Goal: Information Seeking & Learning: Learn about a topic

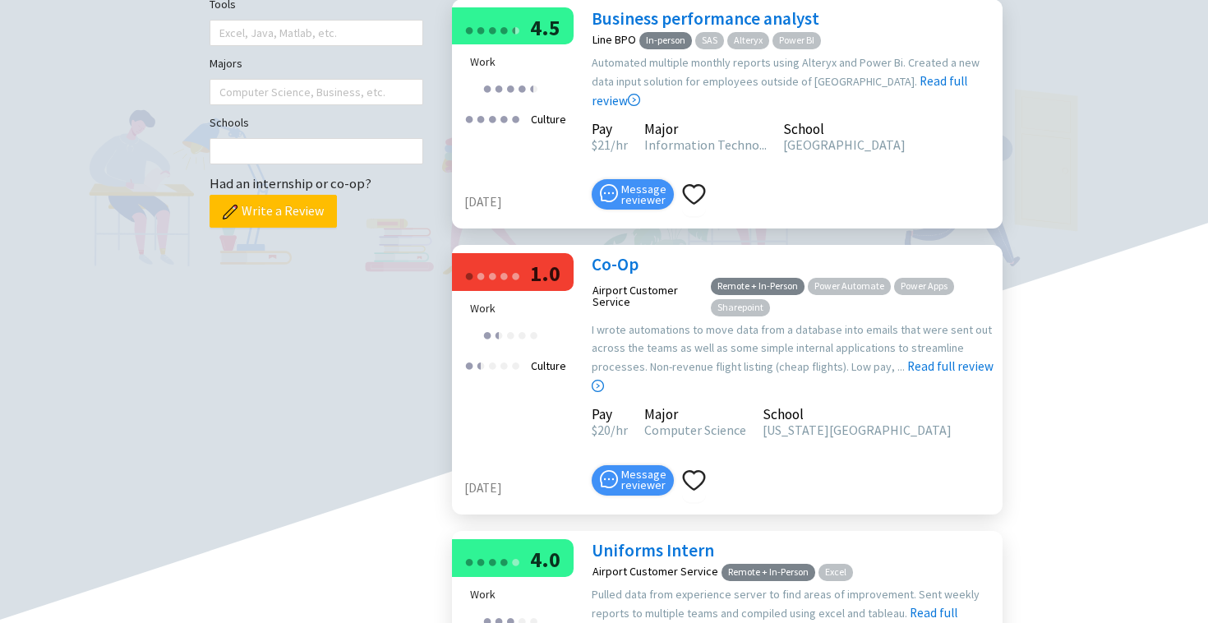
scroll to position [547, 0]
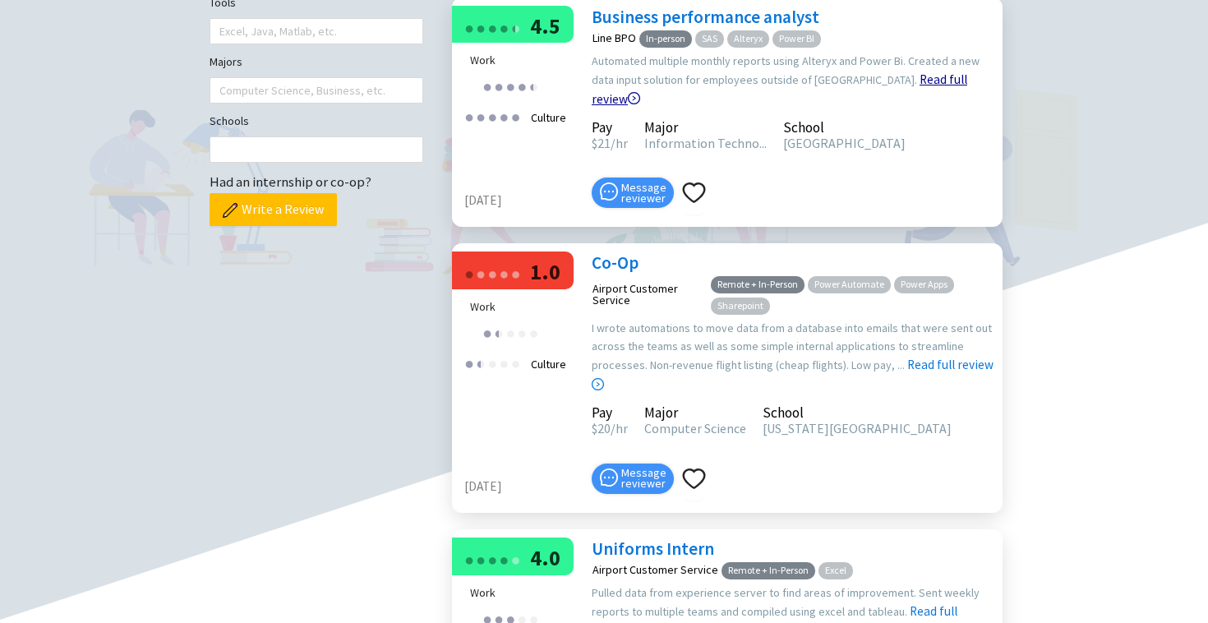
click at [640, 104] on icon "right-circle" at bounding box center [634, 98] width 12 height 12
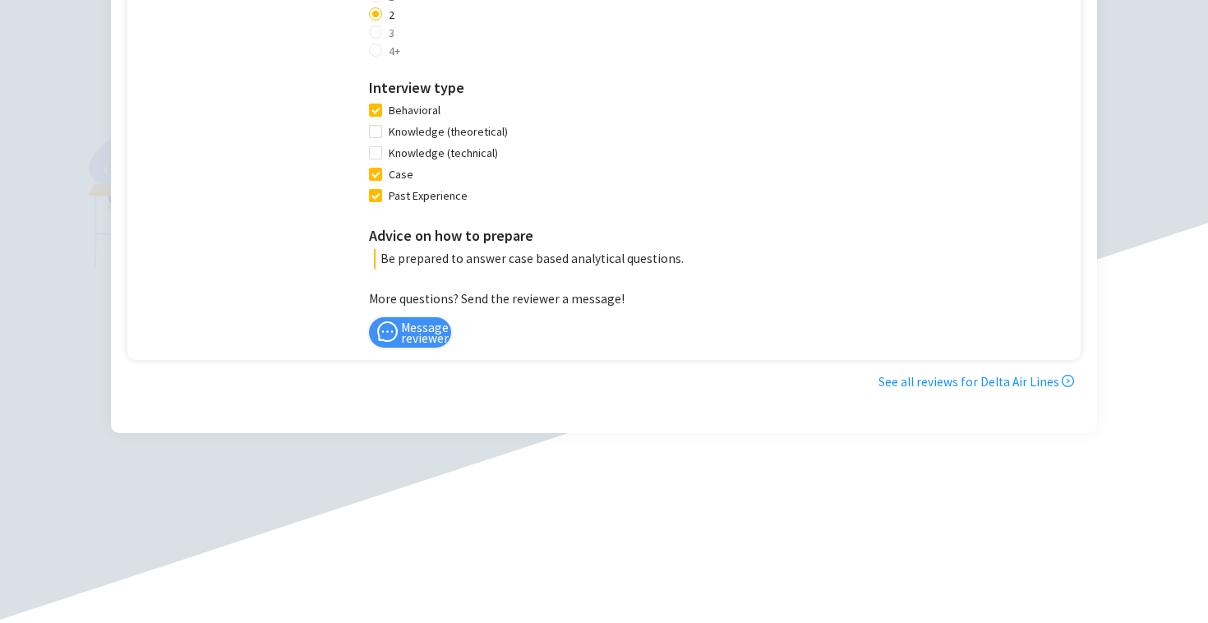
scroll to position [1203, 0]
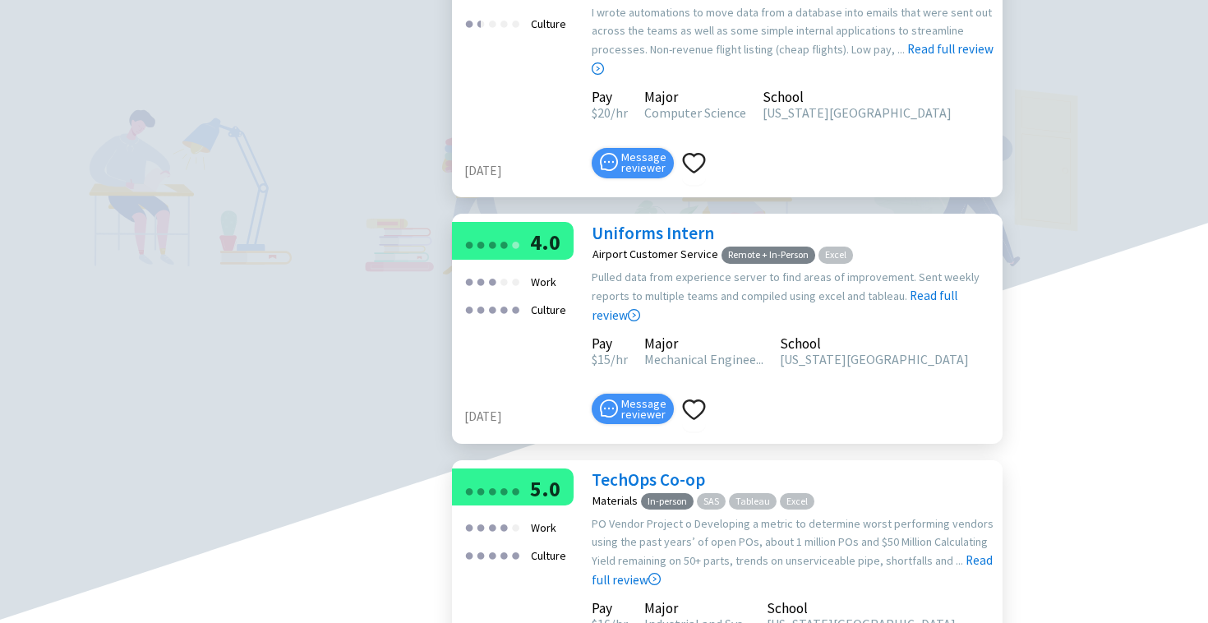
scroll to position [882, 0]
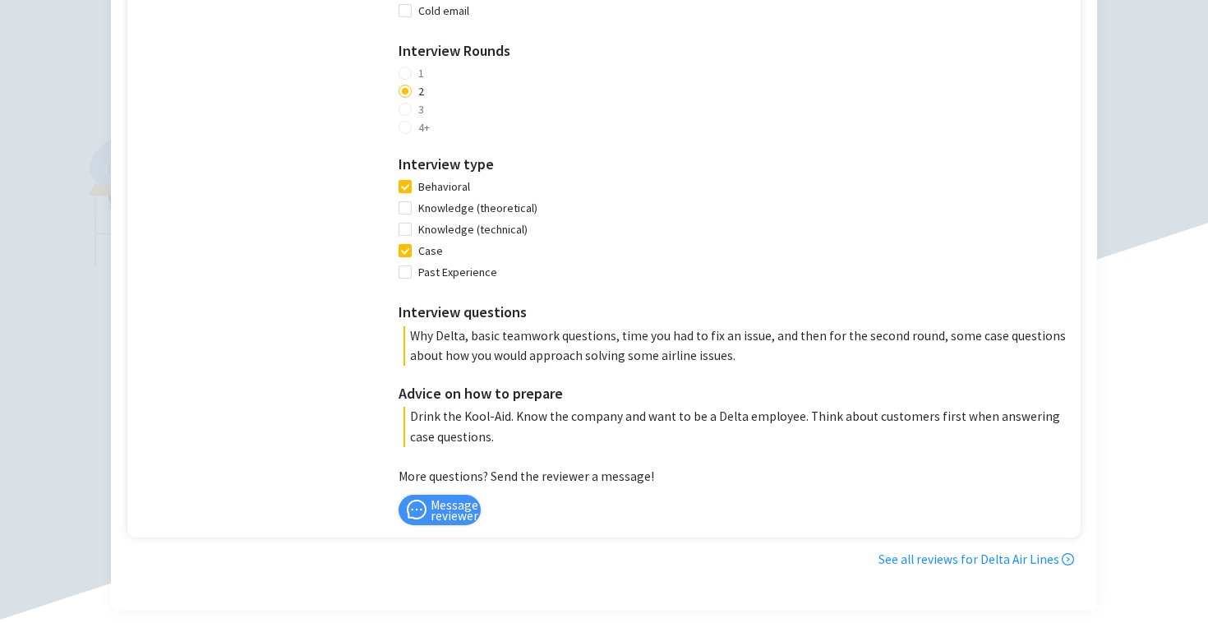
scroll to position [1479, 0]
click at [531, 356] on p "Why Delta, basic teamwork questions, time you had to fix an issue, and then for…" at bounding box center [738, 344] width 669 height 39
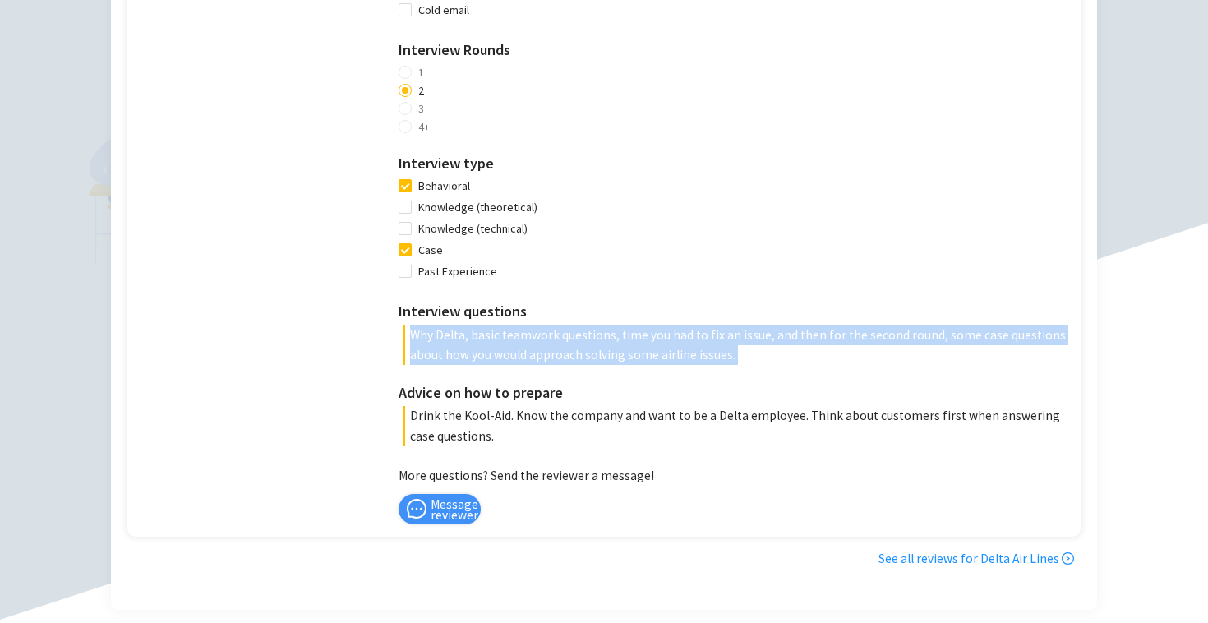
click at [531, 356] on p "Why Delta, basic teamwork questions, time you had to fix an issue, and then for…" at bounding box center [738, 344] width 669 height 39
click at [514, 339] on p "Why Delta, basic teamwork questions, time you had to fix an issue, and then for…" at bounding box center [738, 344] width 669 height 39
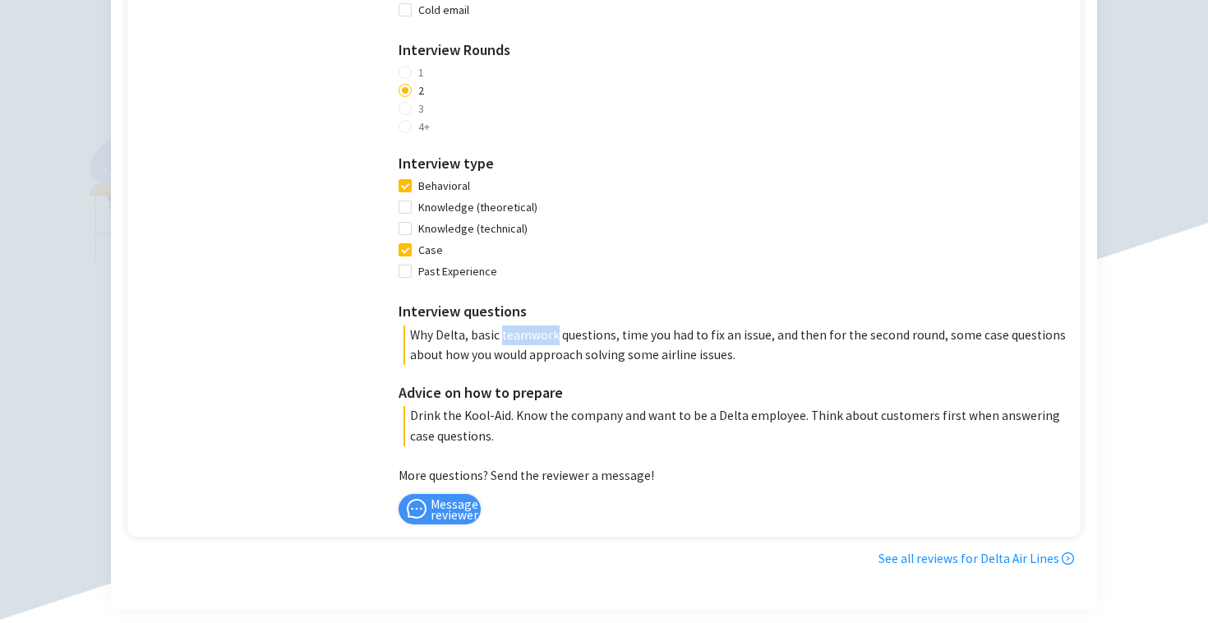
click at [514, 339] on p "Why Delta, basic teamwork questions, time you had to fix an issue, and then for…" at bounding box center [738, 344] width 669 height 39
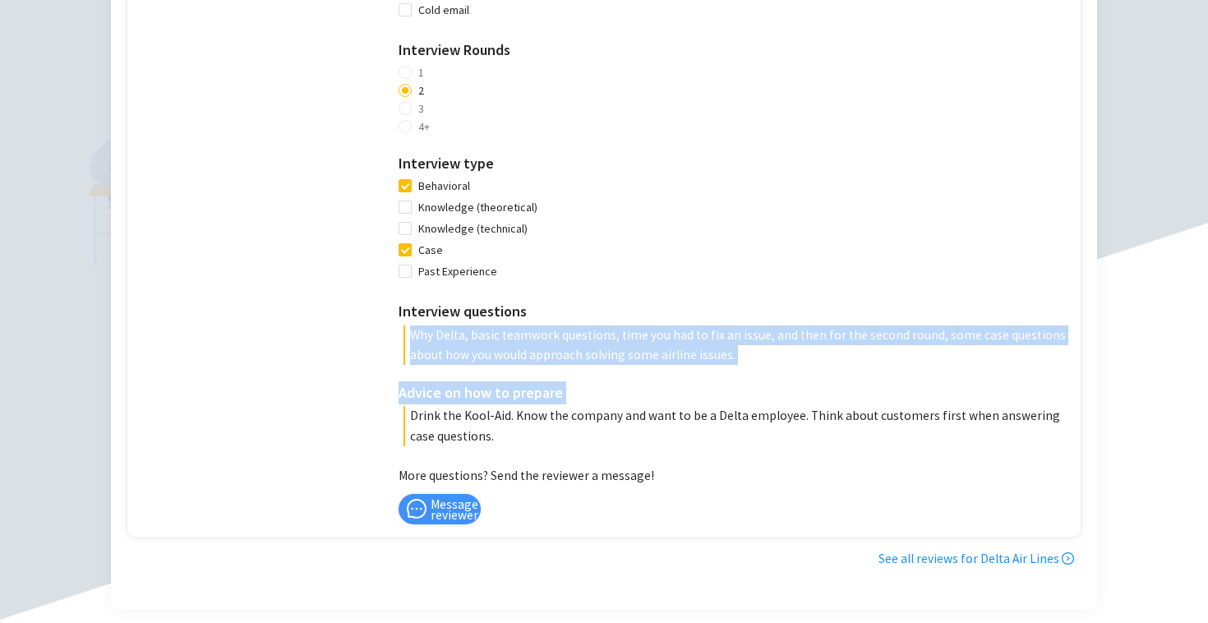
drag, startPoint x: 514, startPoint y: 339, endPoint x: 529, endPoint y: 373, distance: 36.8
click at [529, 373] on div "Interview advice How did you find the job / apply? Online job board (e.g., Link…" at bounding box center [736, 118] width 674 height 655
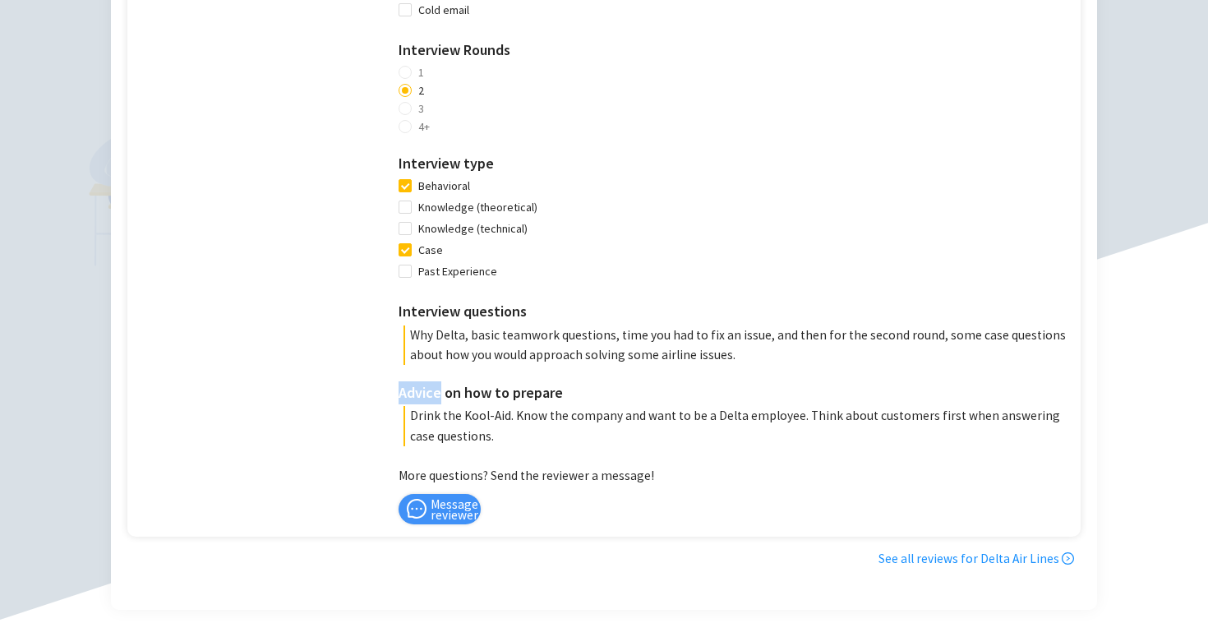
click at [529, 373] on div "Interview advice How did you find the job / apply? Online job board (e.g., Link…" at bounding box center [736, 118] width 674 height 655
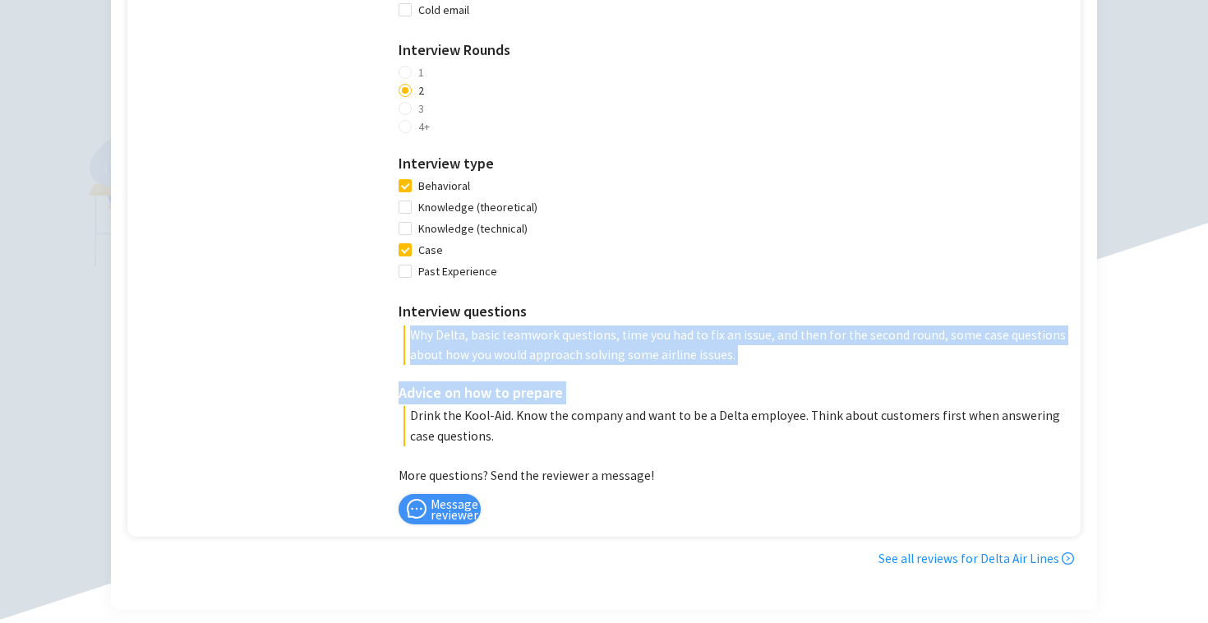
drag, startPoint x: 529, startPoint y: 373, endPoint x: 519, endPoint y: 347, distance: 28.1
click at [519, 347] on div "Interview advice How did you find the job / apply? Online job board (e.g., Link…" at bounding box center [736, 118] width 674 height 655
click at [519, 347] on p "Why Delta, basic teamwork questions, time you had to fix an issue, and then for…" at bounding box center [738, 344] width 669 height 39
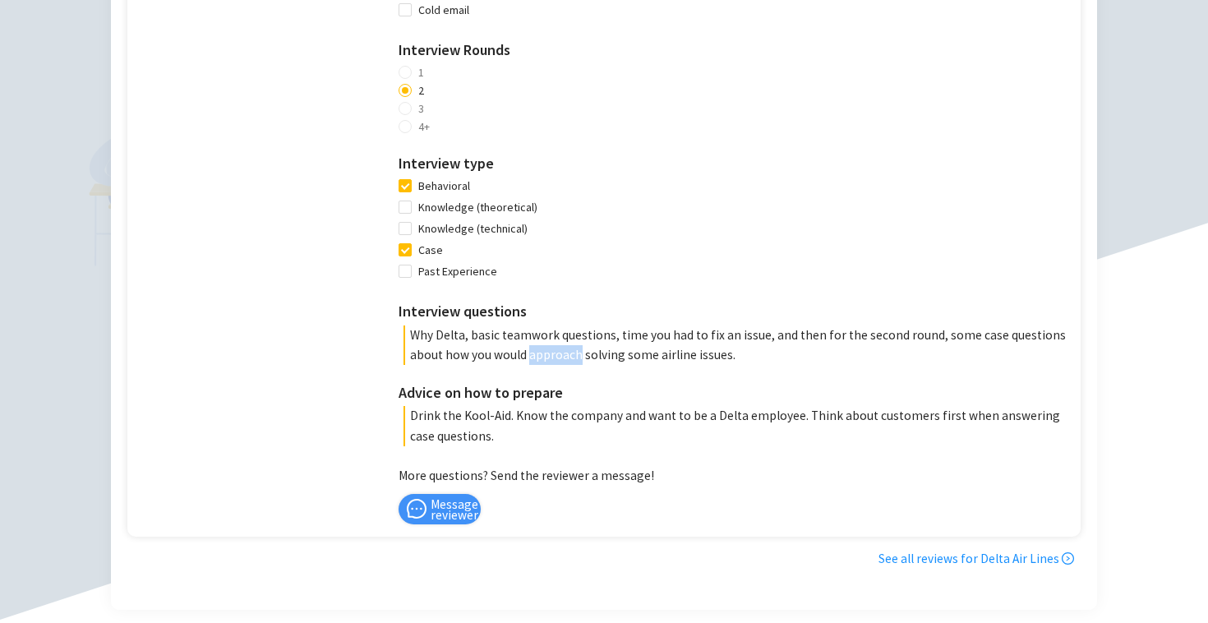
click at [519, 347] on p "Why Delta, basic teamwork questions, time you had to fix an issue, and then for…" at bounding box center [738, 344] width 669 height 39
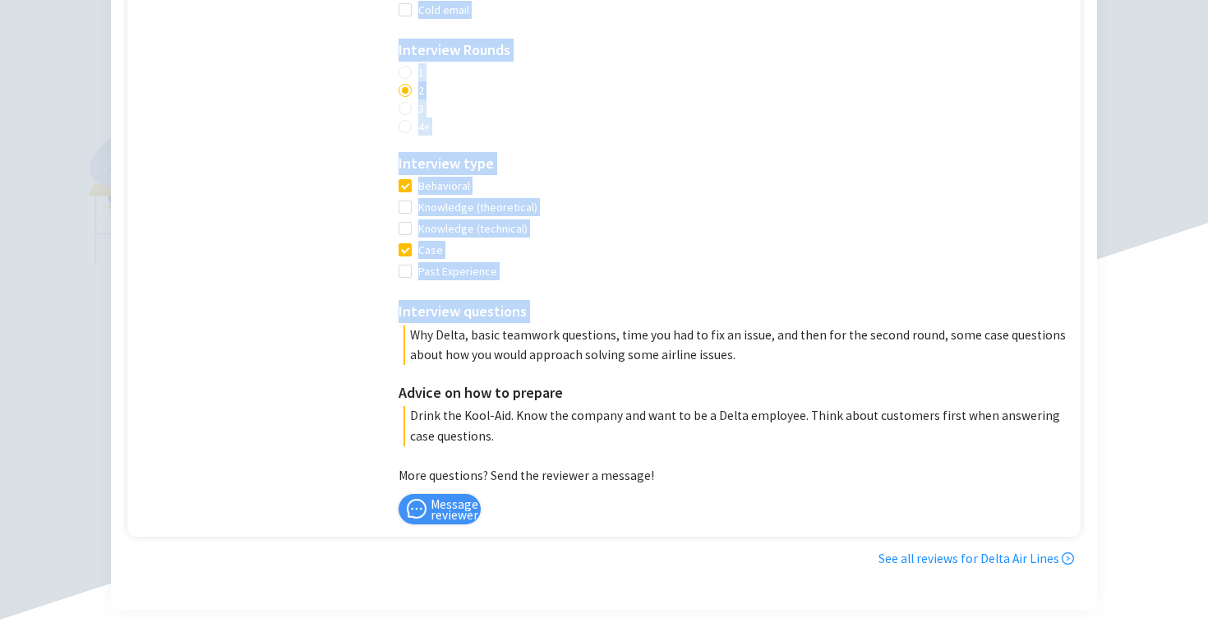
drag, startPoint x: 519, startPoint y: 347, endPoint x: 558, endPoint y: 412, distance: 75.5
click at [558, 412] on div "Interview advice How did you find the job / apply? Online job board (e.g., Link…" at bounding box center [736, 118] width 674 height 655
click at [558, 412] on p "Drink the Kool-Aid. Know the company and want to be a Delta employee. Think abo…" at bounding box center [738, 425] width 669 height 39
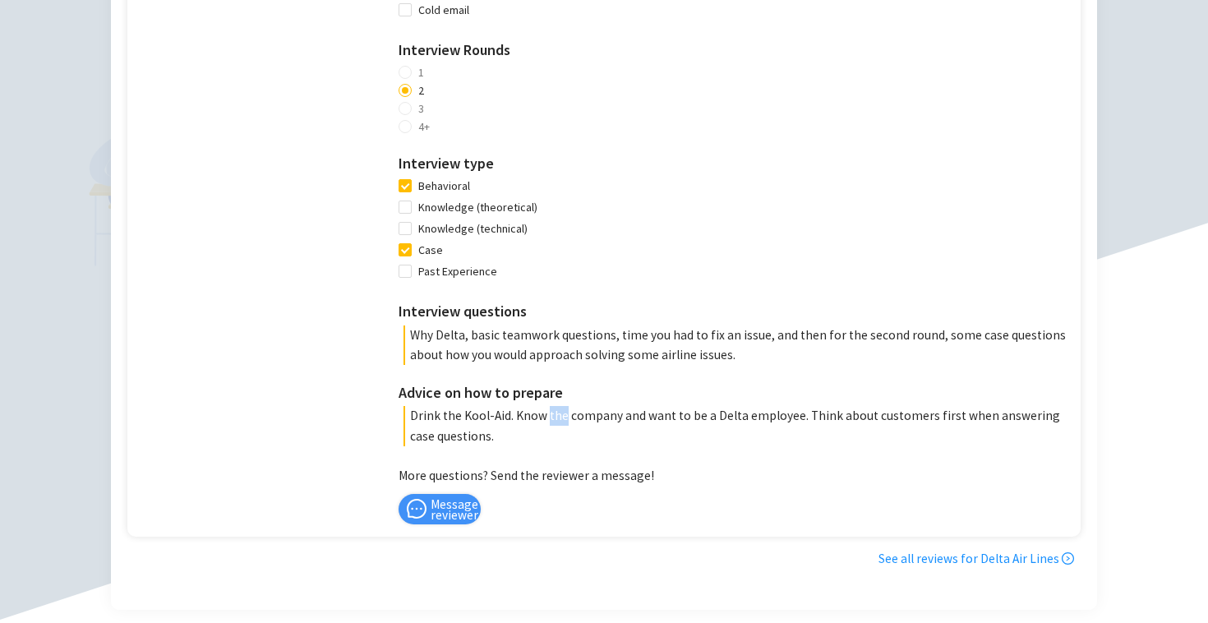
click at [558, 412] on p "Drink the Kool-Aid. Know the company and want to be a Delta employee. Think abo…" at bounding box center [738, 425] width 669 height 39
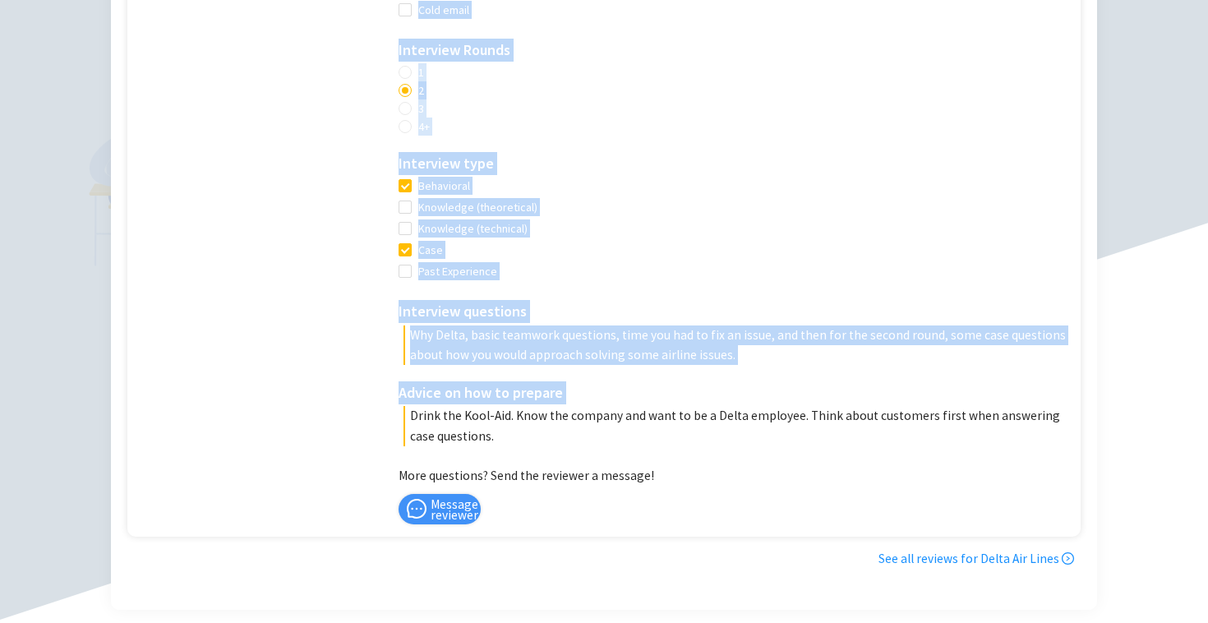
click at [558, 412] on p "Drink the Kool-Aid. Know the company and want to be a Delta employee. Think abo…" at bounding box center [738, 425] width 669 height 39
drag, startPoint x: 558, startPoint y: 412, endPoint x: 540, endPoint y: 365, distance: 50.2
click at [540, 365] on div "Interview advice How did you find the job / apply? Online job board (e.g., Link…" at bounding box center [736, 118] width 674 height 655
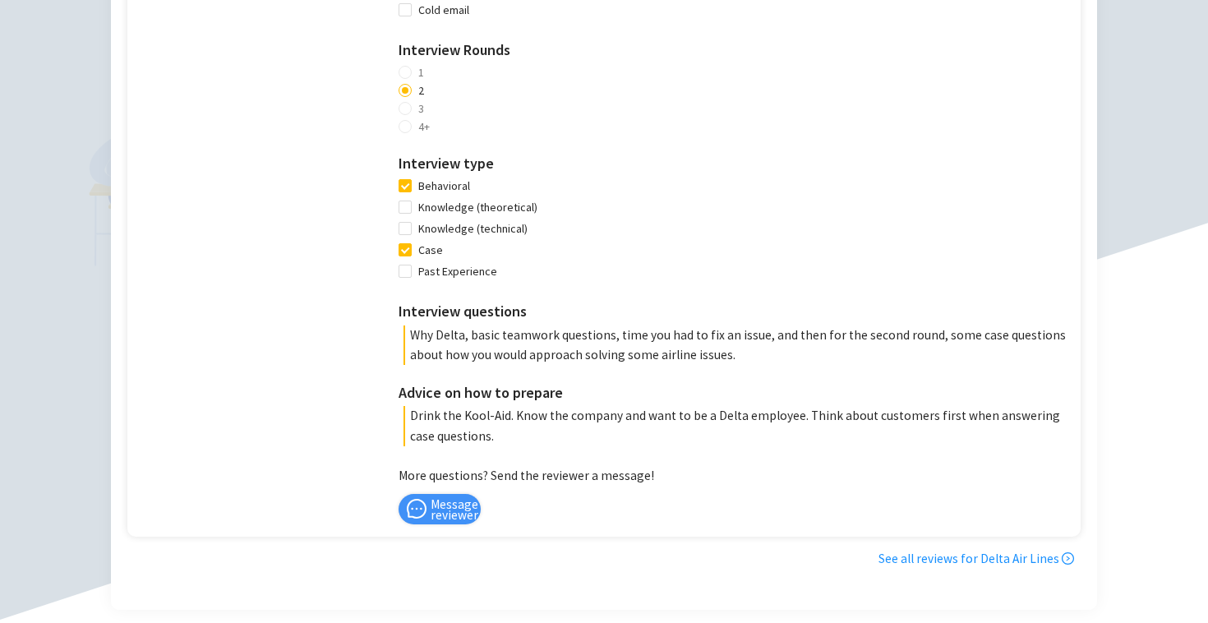
click at [540, 365] on div "Interview advice How did you find the job / apply? Online job board (e.g., Link…" at bounding box center [736, 118] width 674 height 655
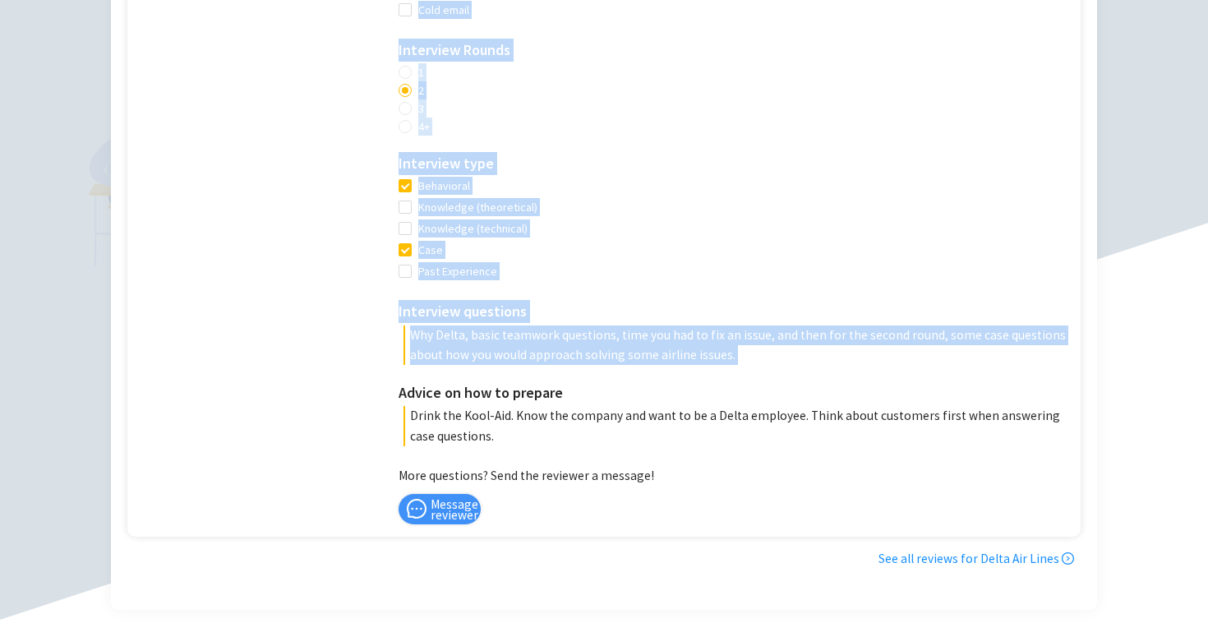
drag, startPoint x: 540, startPoint y: 365, endPoint x: 562, endPoint y: 409, distance: 49.6
click at [562, 408] on div "Interview advice How did you find the job / apply? Online job board (e.g., Link…" at bounding box center [736, 118] width 674 height 655
click at [562, 409] on p "Drink the Kool-Aid. Know the company and want to be a Delta employee. Think abo…" at bounding box center [738, 425] width 669 height 39
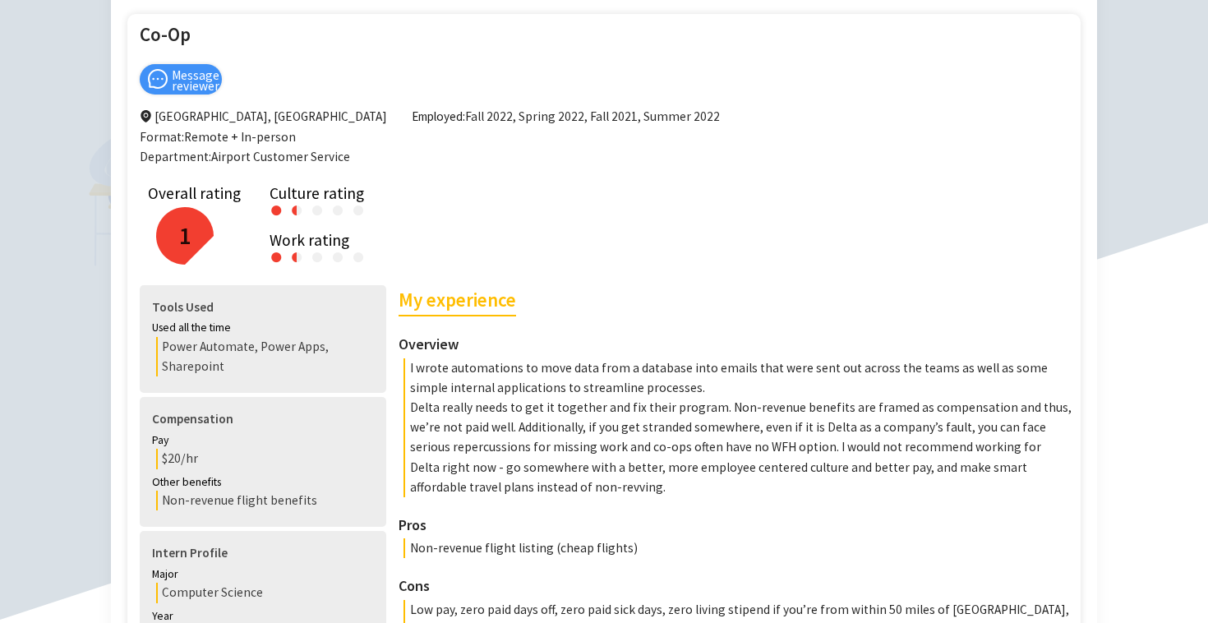
scroll to position [196, 0]
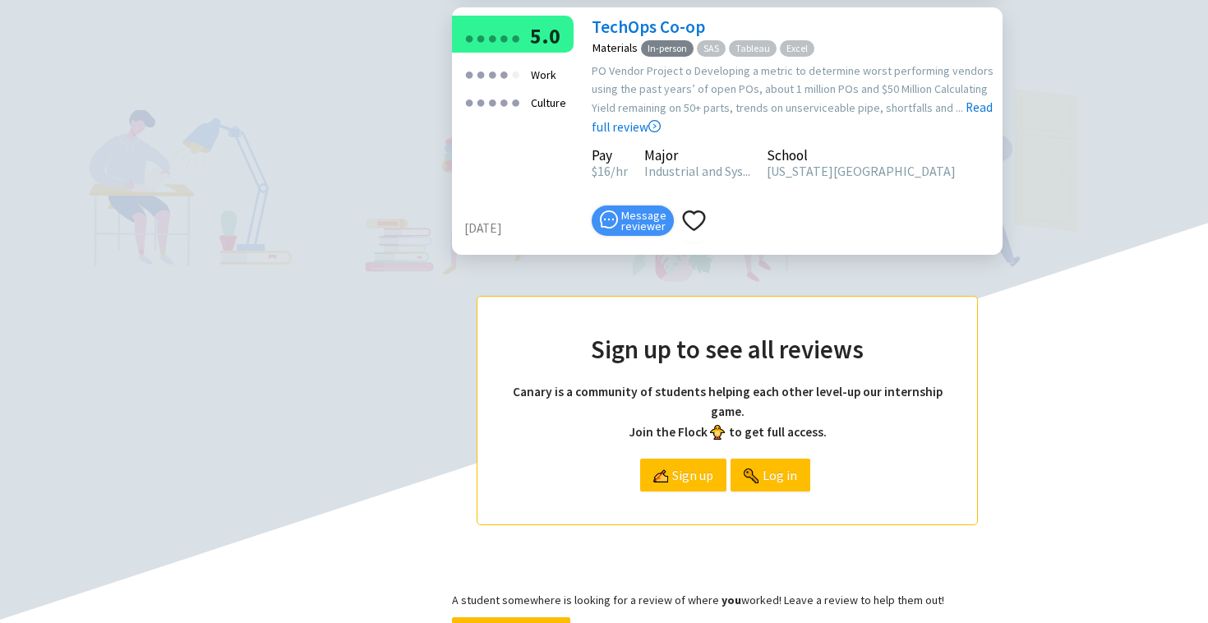
scroll to position [1275, 0]
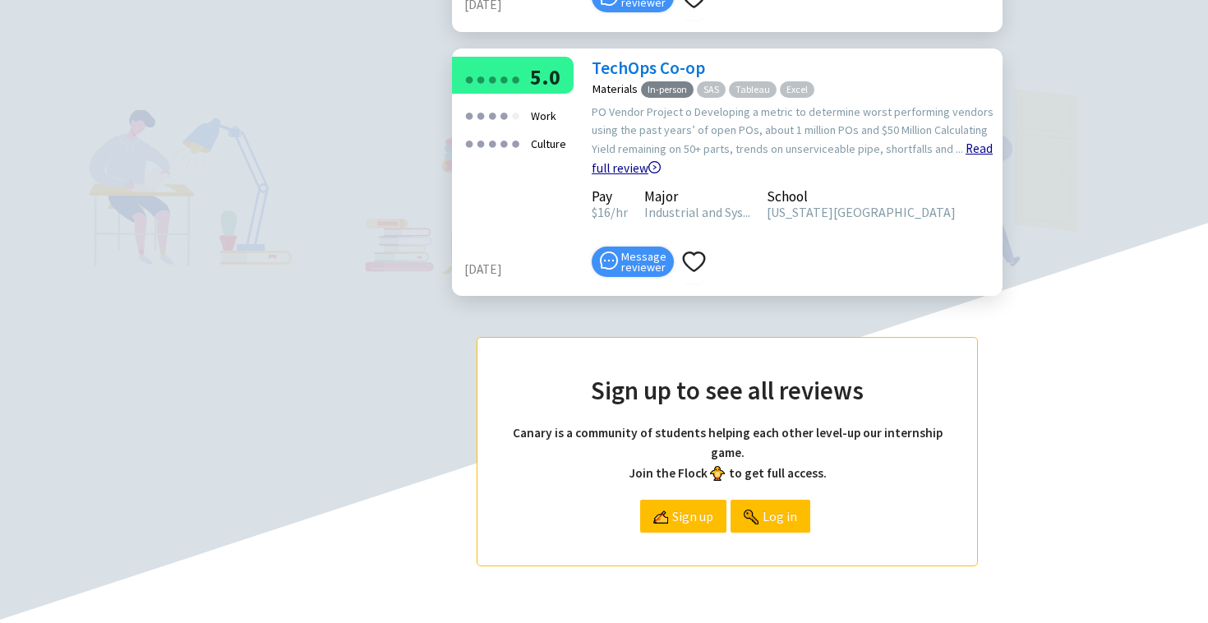
click at [971, 176] on link "Read full review" at bounding box center [792, 117] width 401 height 118
